Goal: Obtain resource: Obtain resource

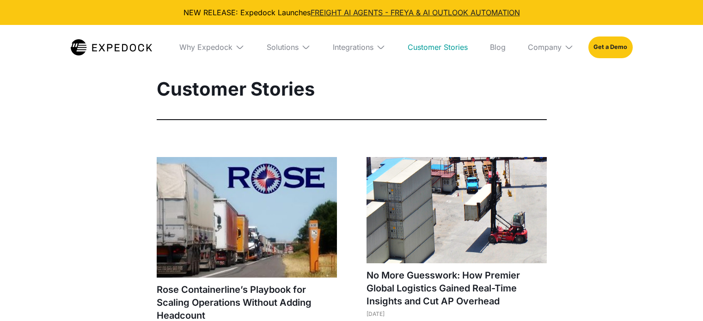
select select
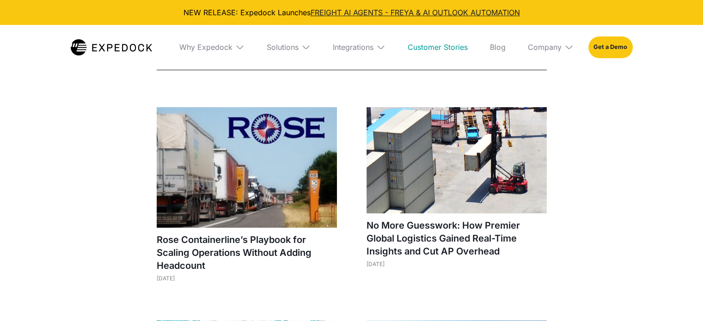
scroll to position [46, 0]
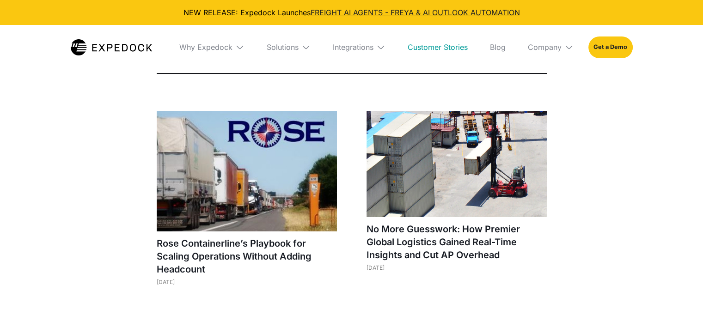
click at [457, 178] on img at bounding box center [456, 164] width 180 height 106
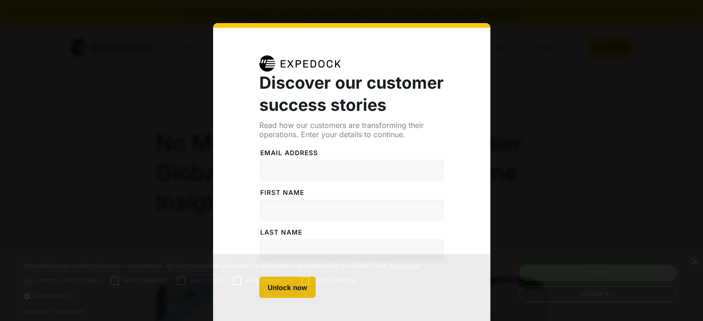
select select
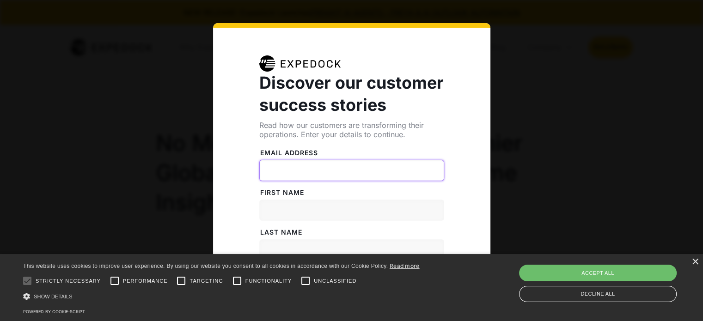
click at [296, 171] on input "Email address" at bounding box center [351, 170] width 185 height 21
click at [313, 171] on input "[EMAIL_ADDRESS][DOMAIN_NAME]" at bounding box center [351, 170] width 185 height 21
drag, startPoint x: 304, startPoint y: 171, endPoint x: 290, endPoint y: 170, distance: 13.9
click at [290, 170] on input "[EMAIL_ADDRESS][DOMAIN_NAME]" at bounding box center [351, 170] width 185 height 21
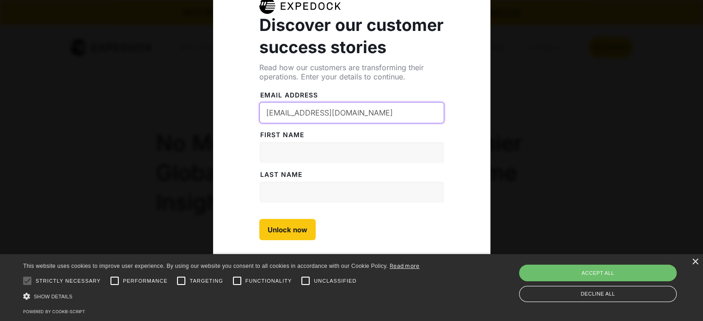
scroll to position [76, 0]
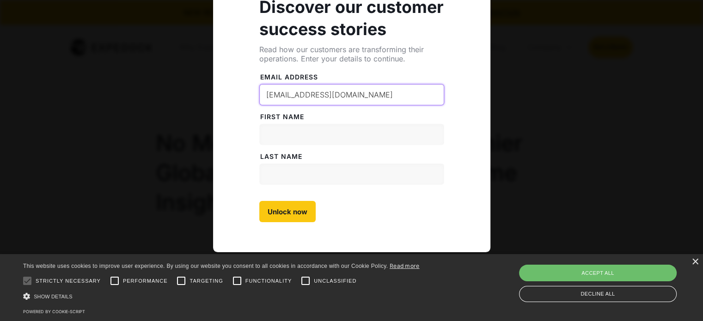
type input "[EMAIL_ADDRESS][DOMAIN_NAME]"
click at [344, 125] on input "FiRST NAME" at bounding box center [351, 134] width 185 height 21
click at [300, 137] on input "FiRST NAME" at bounding box center [351, 134] width 185 height 21
click at [265, 139] on input "FiRST NAME" at bounding box center [351, 134] width 185 height 21
type input "M"
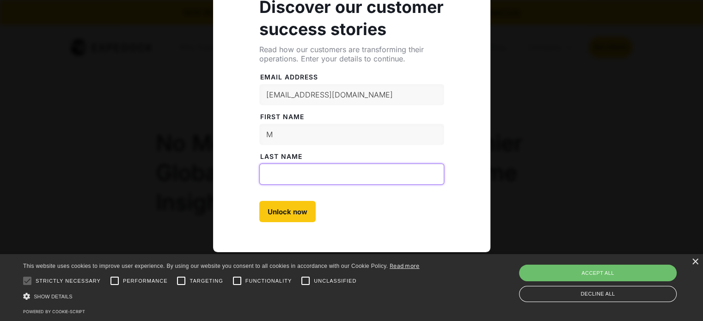
click at [284, 169] on input "LAST NAME" at bounding box center [351, 174] width 185 height 21
type input "[GEOGRAPHIC_DATA]"
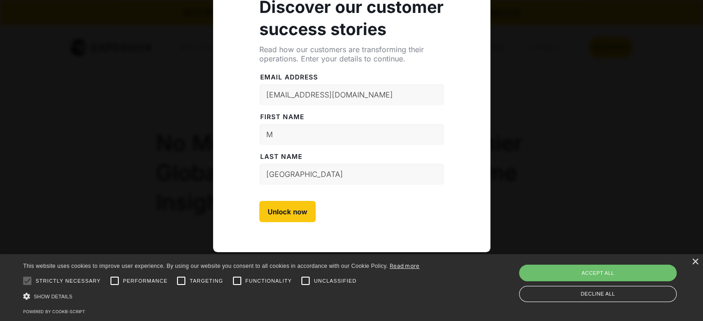
click at [369, 117] on label "FiRST NAME" at bounding box center [351, 116] width 185 height 9
click at [369, 124] on input "M" at bounding box center [351, 134] width 185 height 21
click at [394, 214] on form "Email address [EMAIL_ADDRESS][DOMAIN_NAME] MemberStack Attribute FiRST NAME M M…" at bounding box center [351, 142] width 185 height 159
click at [269, 210] on input "Unlock now" at bounding box center [287, 211] width 56 height 21
type input "Please wait..."
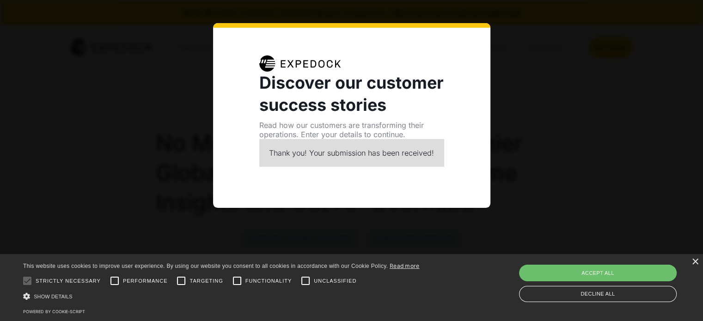
scroll to position [0, 0]
